Goal: Book appointment/travel/reservation

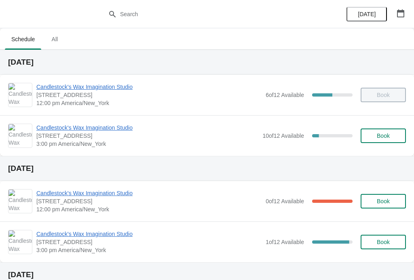
click at [116, 130] on span "Candlestock's Wax Imagination Studio" at bounding box center [147, 128] width 222 height 8
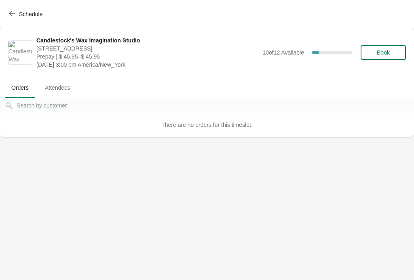
click at [55, 87] on span "Attendees" at bounding box center [57, 87] width 38 height 15
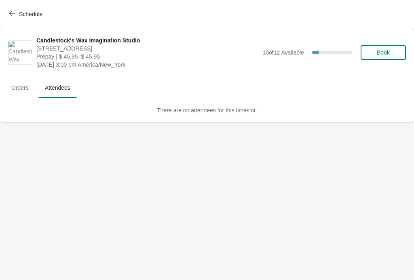
click at [21, 87] on span "Orders" at bounding box center [20, 87] width 30 height 15
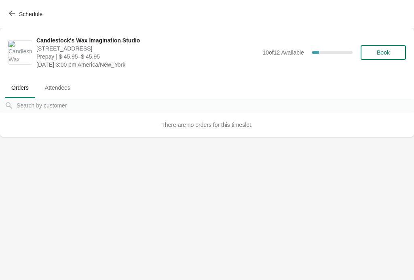
click at [13, 13] on icon "button" at bounding box center [12, 13] width 6 height 6
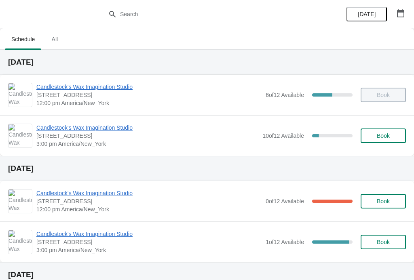
click at [80, 139] on span "[STREET_ADDRESS]" at bounding box center [147, 136] width 222 height 8
click at [82, 125] on span "Candlestock's Wax Imagination Studio" at bounding box center [147, 128] width 222 height 8
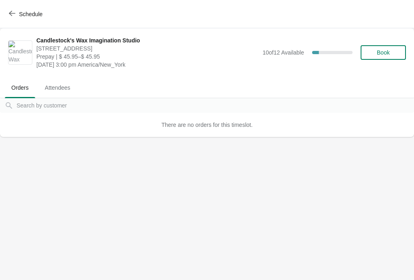
click at [61, 80] on button "Attendees" at bounding box center [58, 87] width 42 height 21
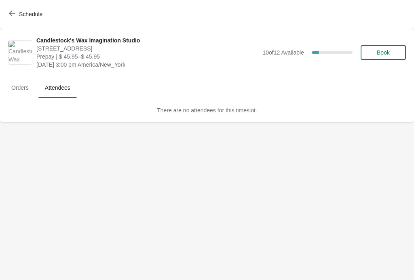
click at [15, 89] on span "Orders" at bounding box center [20, 87] width 30 height 15
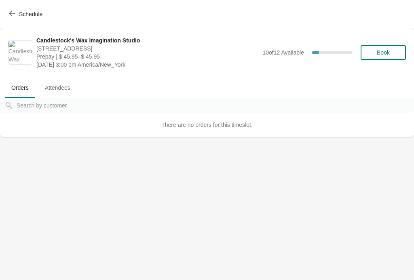
click at [16, 20] on button "Schedule" at bounding box center [26, 14] width 45 height 15
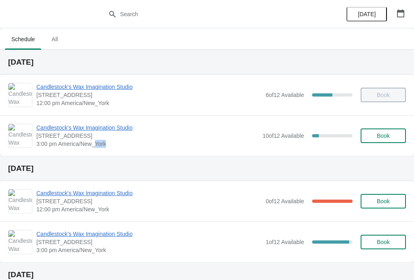
click at [193, 142] on span "3:00 pm America/New_York" at bounding box center [147, 144] width 222 height 8
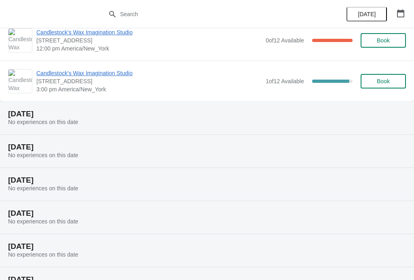
scroll to position [174, 0]
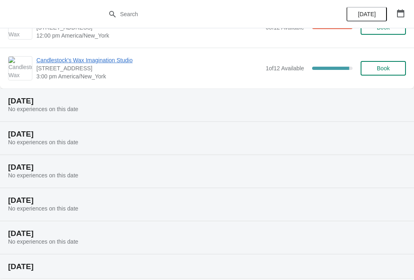
click at [108, 103] on h2 "[DATE]" at bounding box center [207, 101] width 398 height 8
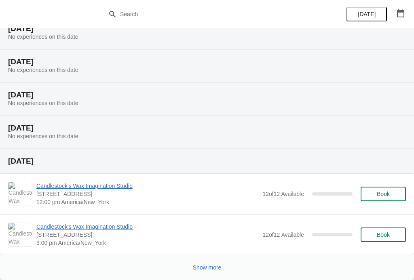
scroll to position [279, 0]
click at [110, 182] on span "Candlestock's Wax Imagination Studio" at bounding box center [147, 186] width 222 height 8
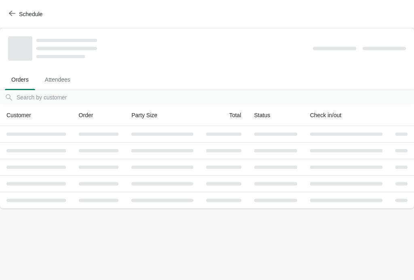
scroll to position [0, 0]
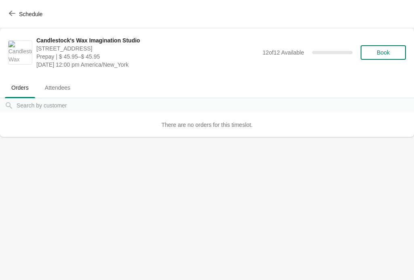
click at [17, 17] on span "Schedule" at bounding box center [27, 14] width 32 height 8
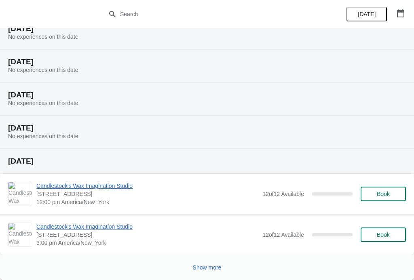
scroll to position [279, 0]
click at [215, 267] on span "Show more" at bounding box center [207, 267] width 29 height 6
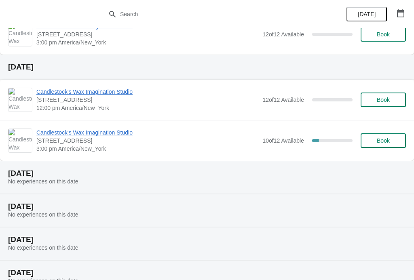
scroll to position [480, 0]
click at [112, 130] on span "Candlestock's Wax Imagination Studio" at bounding box center [147, 133] width 222 height 8
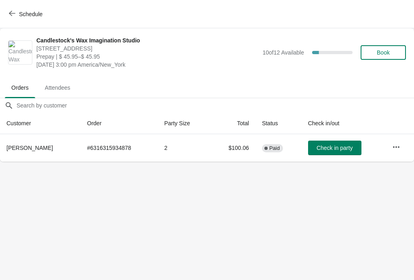
click at [14, 16] on icon "button" at bounding box center [12, 13] width 6 height 6
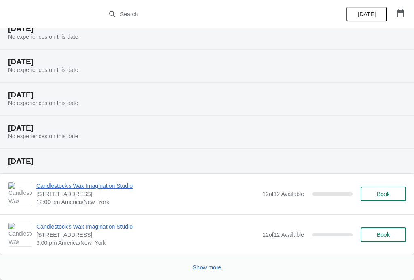
scroll to position [279, 0]
click at [206, 266] on span "Show more" at bounding box center [207, 267] width 29 height 6
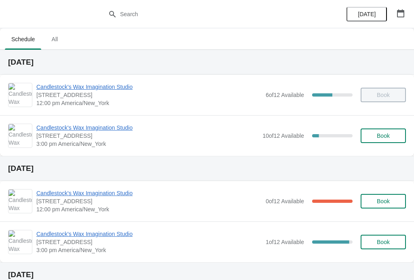
scroll to position [0, 0]
click at [121, 131] on span "Candlestock's Wax Imagination Studio" at bounding box center [147, 128] width 222 height 8
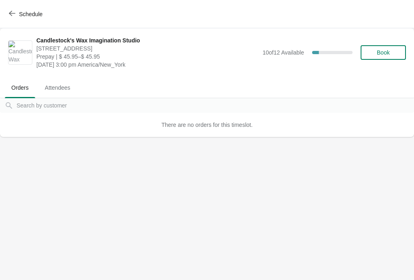
click at [57, 82] on span "Attendees" at bounding box center [57, 87] width 38 height 15
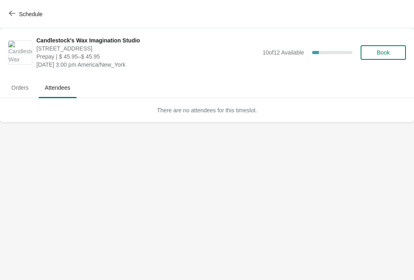
click at [23, 87] on span "Orders" at bounding box center [20, 87] width 30 height 15
